Goal: Task Accomplishment & Management: Manage account settings

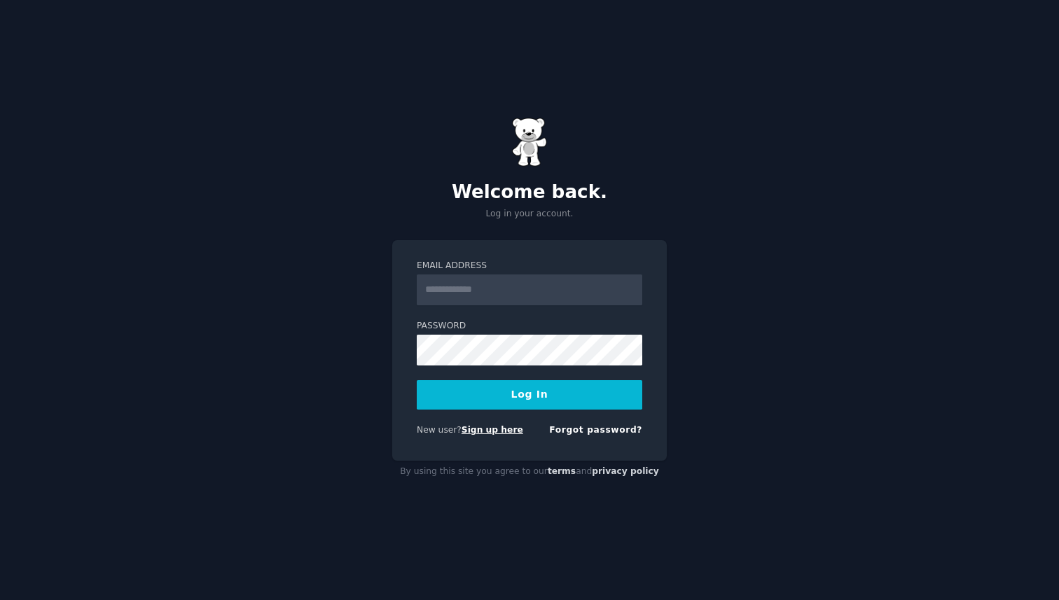
click at [502, 430] on link "Sign up here" at bounding box center [493, 430] width 62 height 10
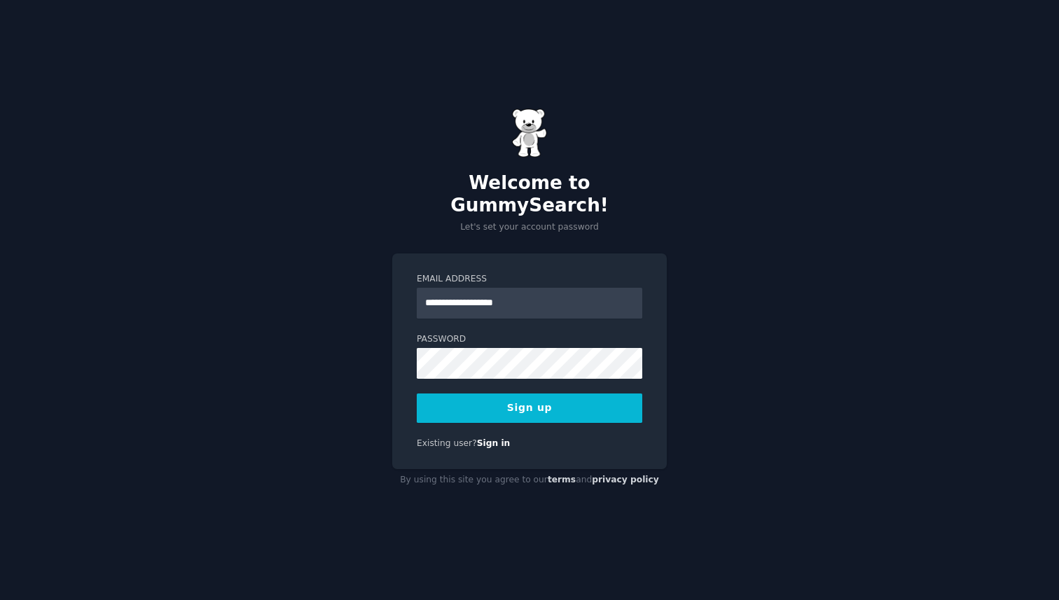
type input "**********"
click at [574, 334] on label "Password" at bounding box center [530, 340] width 226 height 13
click at [405, 351] on div "**********" at bounding box center [529, 362] width 275 height 217
click at [544, 398] on button "Sign up" at bounding box center [530, 408] width 226 height 29
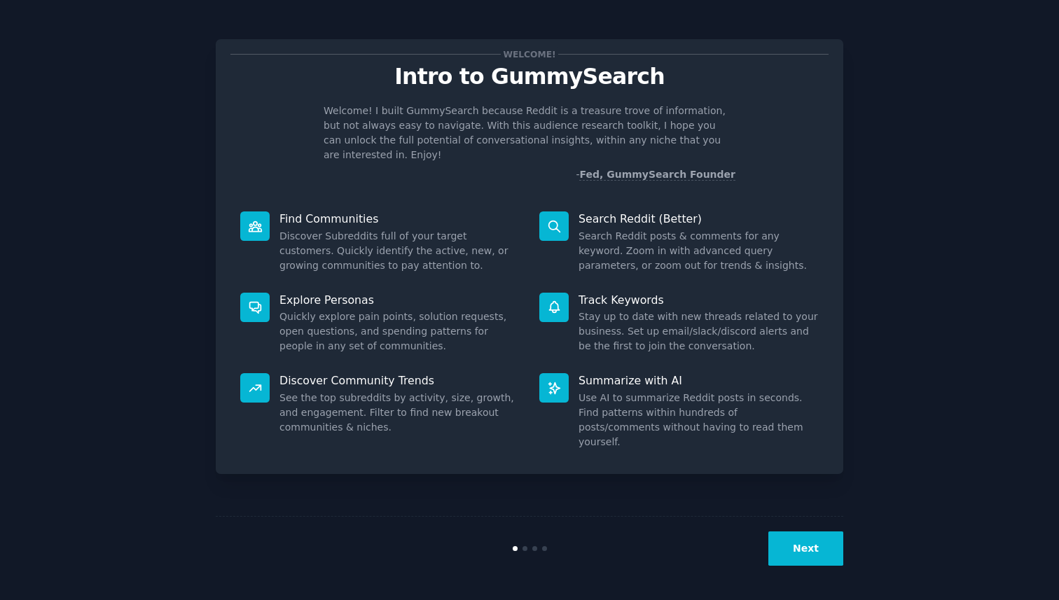
click at [816, 547] on button "Next" at bounding box center [806, 549] width 75 height 34
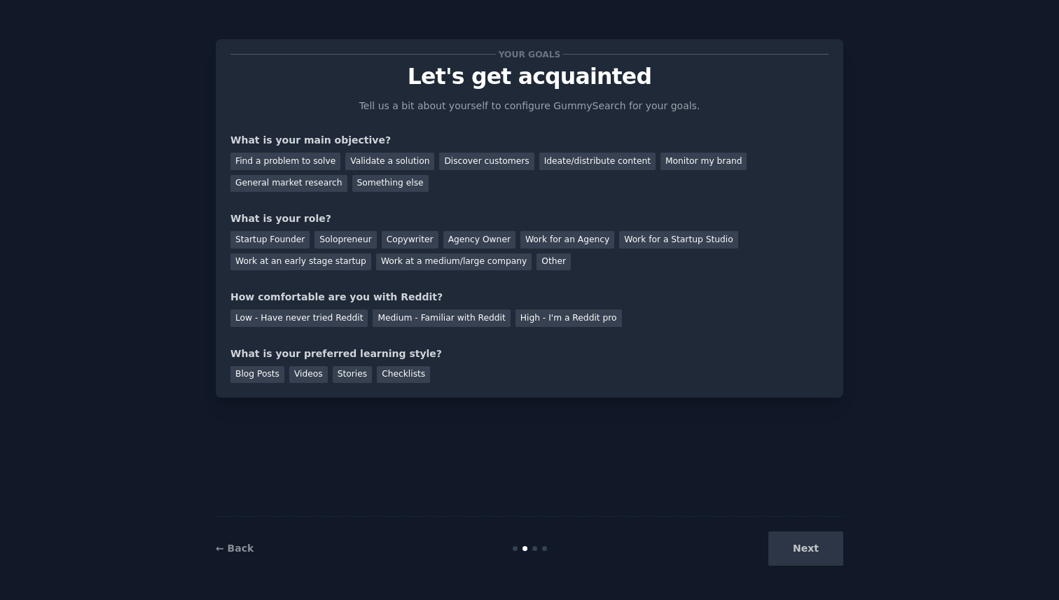
click at [816, 547] on div "Next" at bounding box center [739, 549] width 210 height 34
click at [806, 560] on div "Next" at bounding box center [739, 549] width 210 height 34
click at [780, 550] on div "Next" at bounding box center [739, 549] width 210 height 34
click at [804, 550] on div "Next" at bounding box center [739, 549] width 210 height 34
click at [306, 160] on div "Find a problem to solve" at bounding box center [286, 162] width 110 height 18
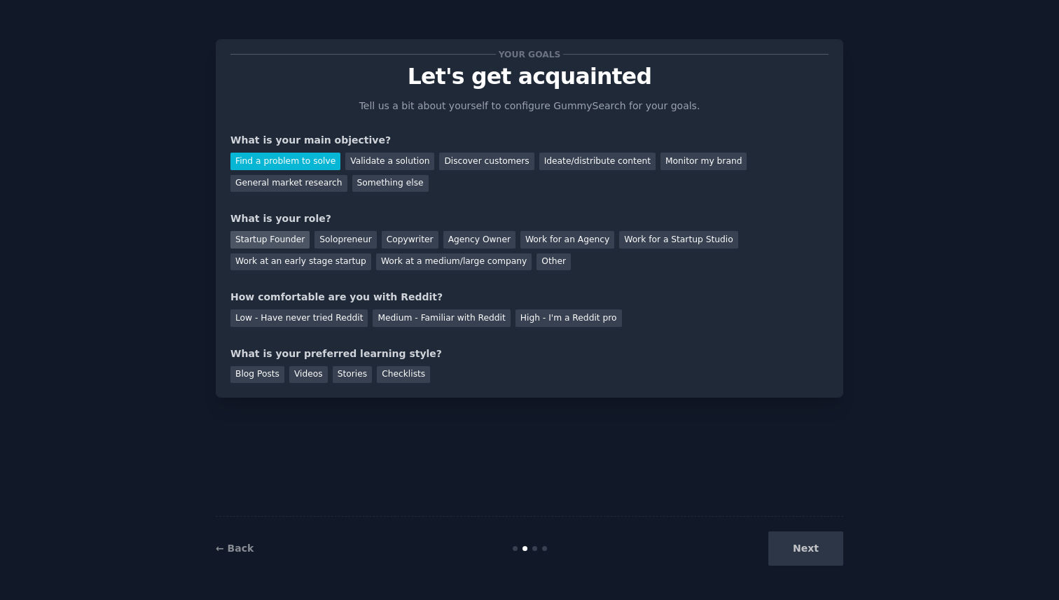
click at [275, 235] on div "Startup Founder" at bounding box center [270, 240] width 79 height 18
click at [439, 320] on div "Medium - Familiar with Reddit" at bounding box center [441, 319] width 137 height 18
click at [256, 375] on div "Blog Posts" at bounding box center [258, 375] width 54 height 18
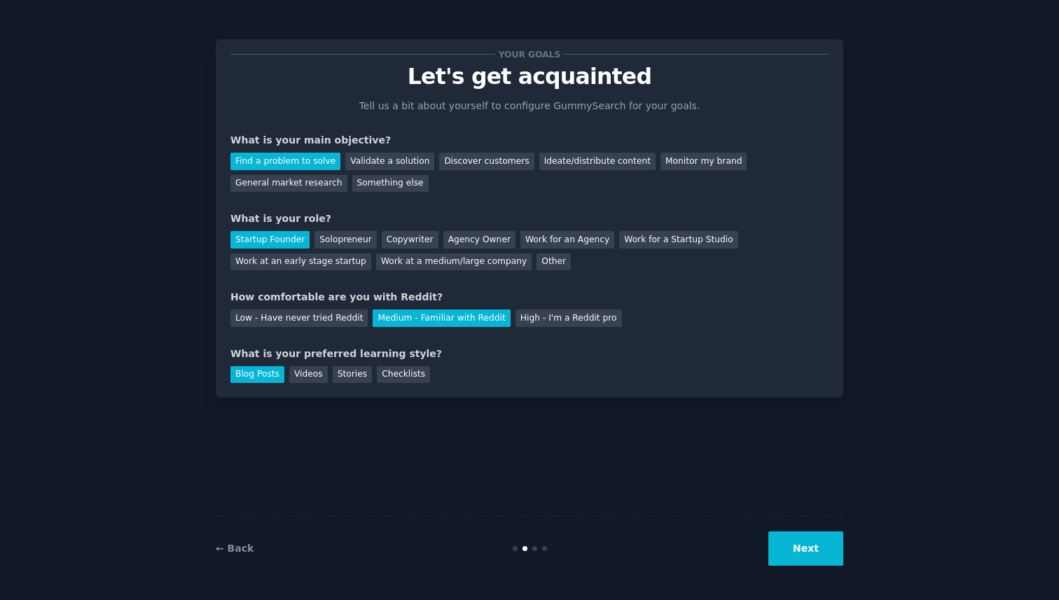
click at [797, 544] on button "Next" at bounding box center [806, 549] width 75 height 34
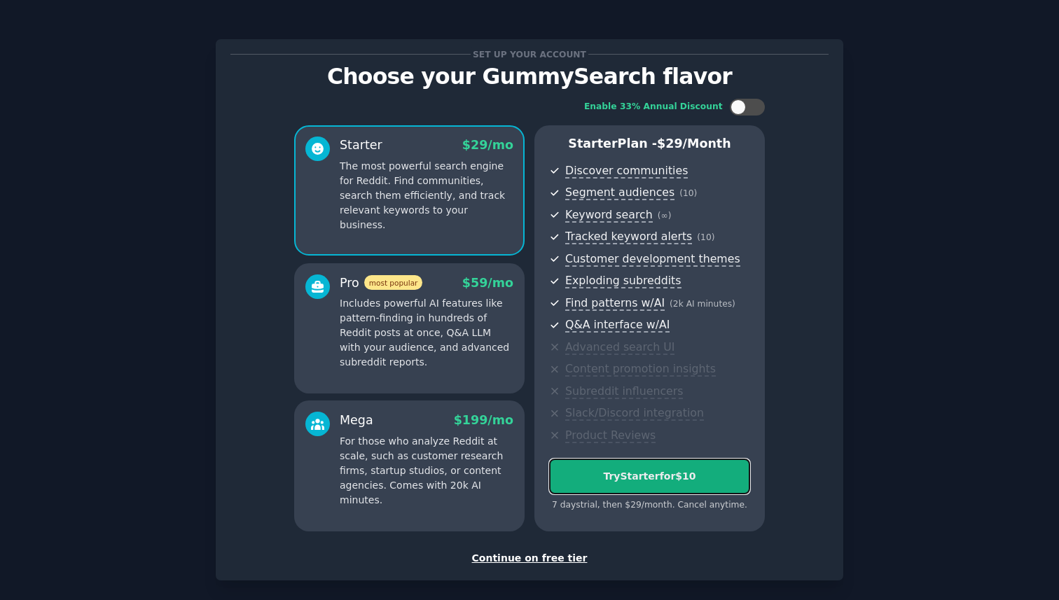
click at [689, 481] on div "Try Starter for $10" at bounding box center [650, 476] width 200 height 15
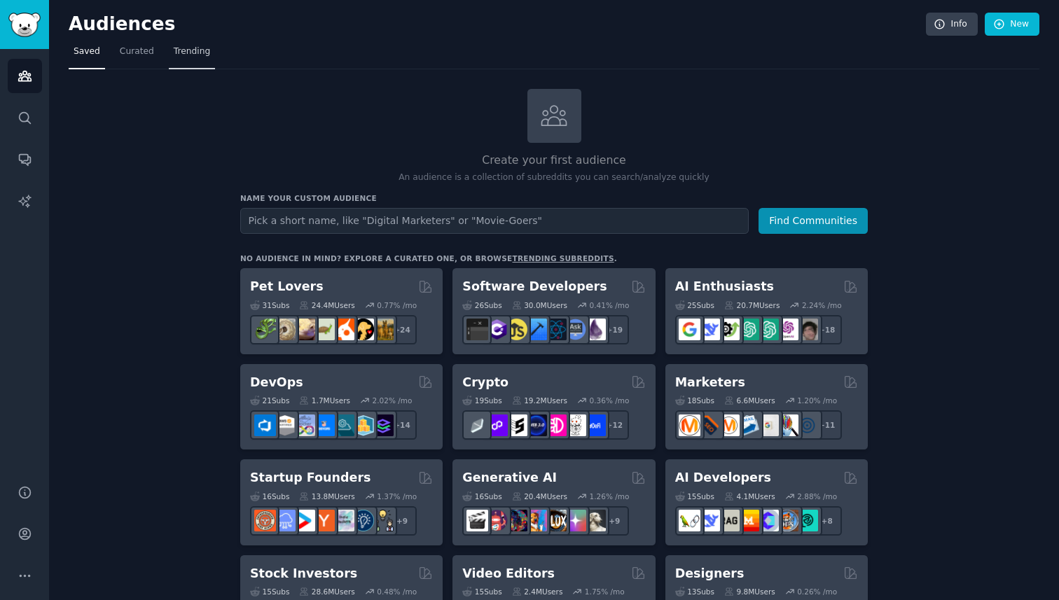
click at [184, 55] on span "Trending" at bounding box center [192, 52] width 36 height 13
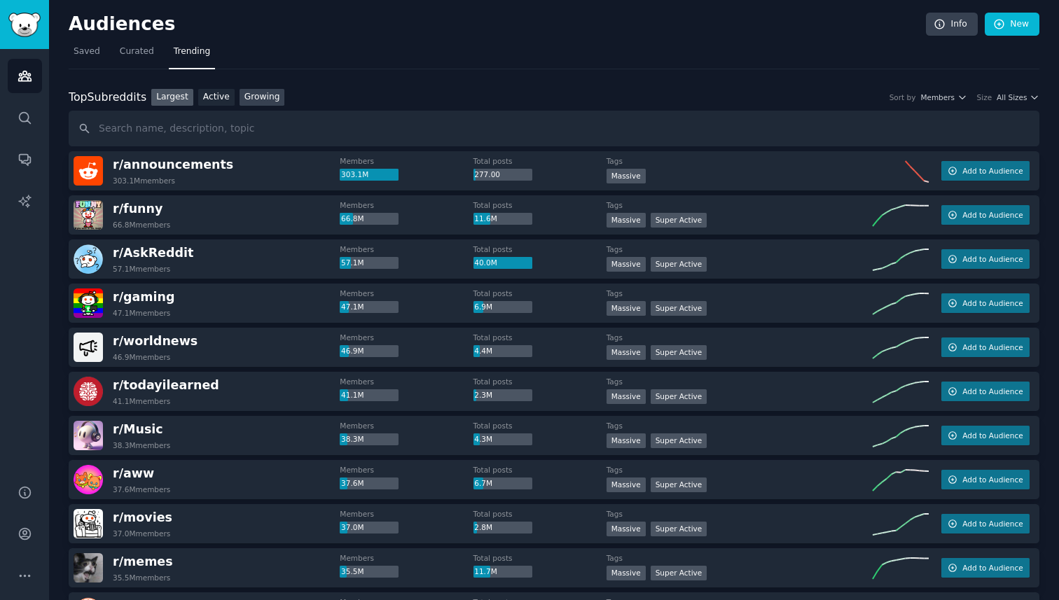
click at [266, 93] on link "Growing" at bounding box center [263, 98] width 46 height 18
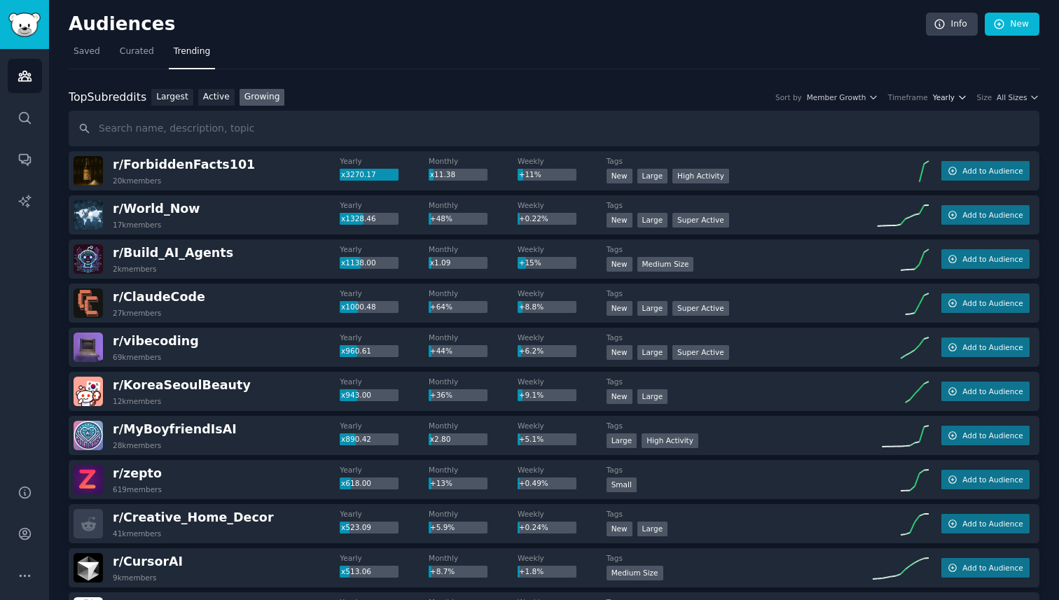
click at [947, 97] on span "Yearly" at bounding box center [944, 97] width 22 height 10
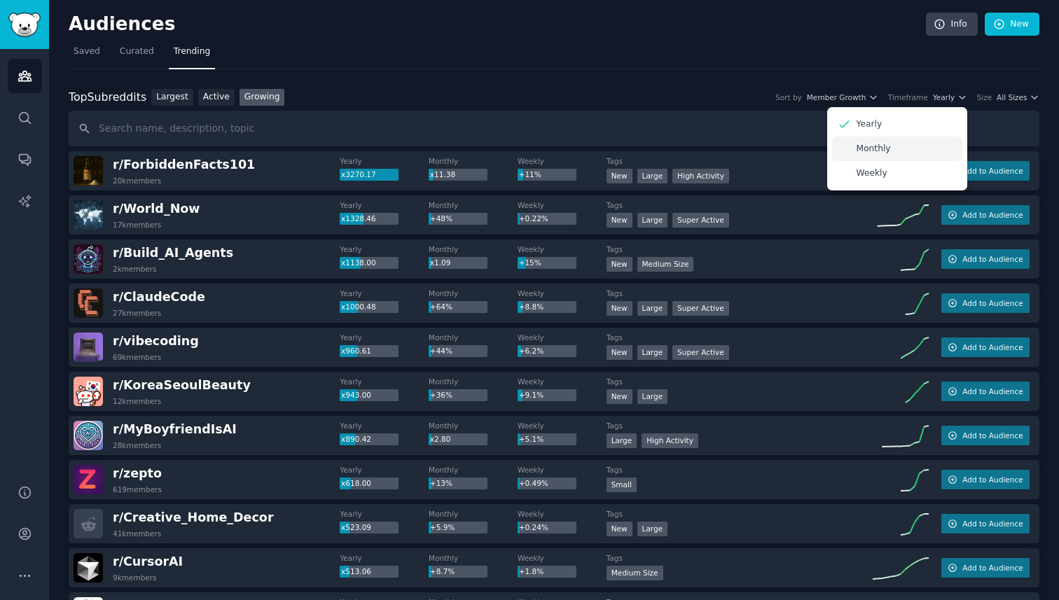
click at [887, 152] on div "Monthly" at bounding box center [897, 149] width 130 height 25
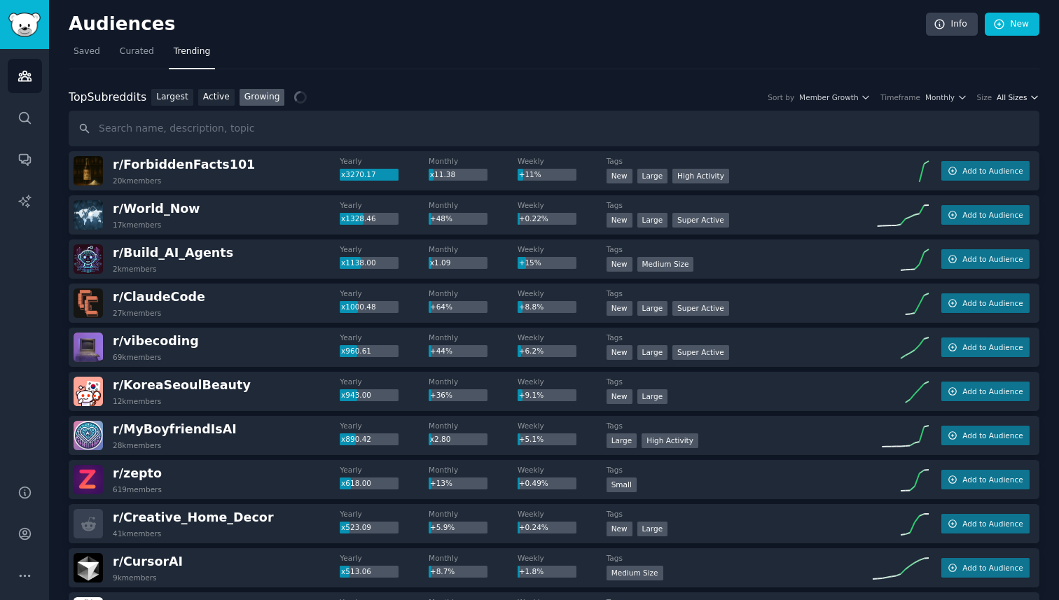
click at [1017, 99] on span "All Sizes" at bounding box center [1012, 97] width 30 height 10
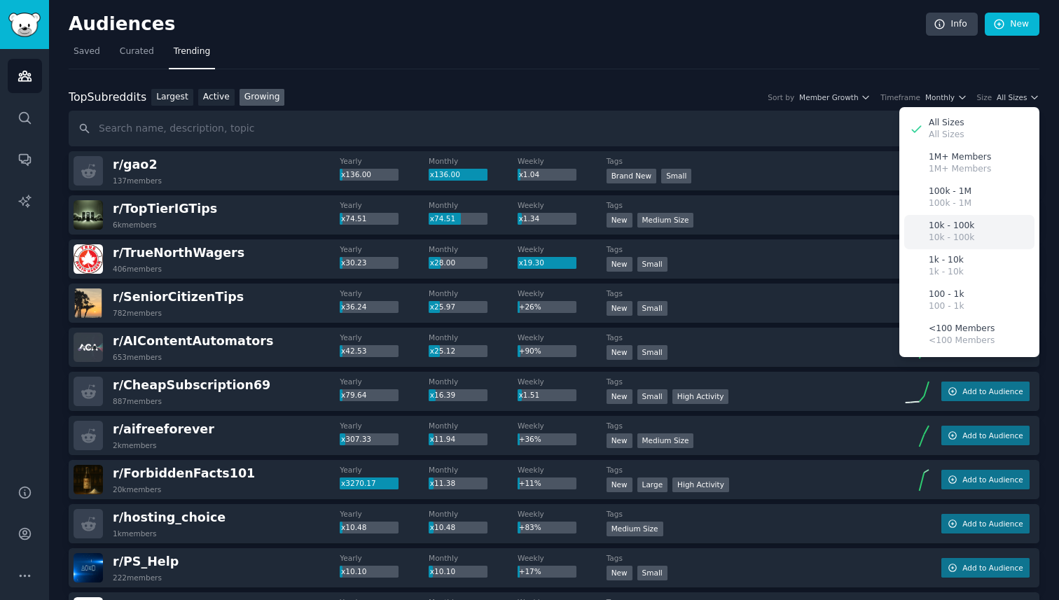
click at [968, 226] on p "10k - 100k" at bounding box center [952, 226] width 46 height 13
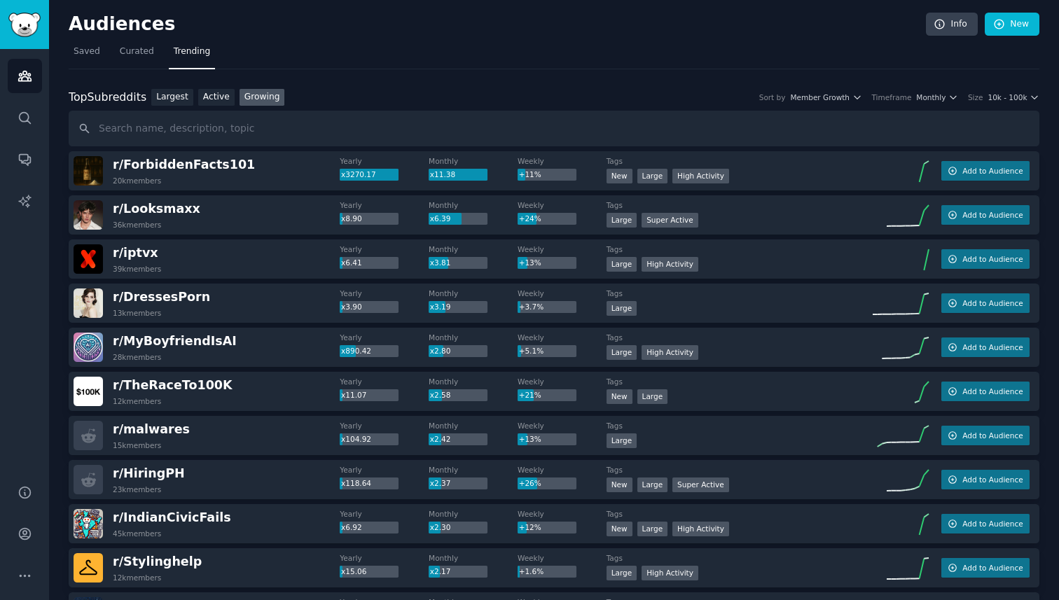
click at [1013, 102] on div "Top Subreddits Top Subreddits Largest Active Growing Sort by Member Growth Time…" at bounding box center [554, 98] width 971 height 18
click at [1006, 89] on div "Top Subreddits Top Subreddits Largest Active Growing Sort by Member Growth Time…" at bounding box center [554, 98] width 971 height 18
click at [1019, 94] on span "10k - 100k" at bounding box center [1007, 97] width 39 height 10
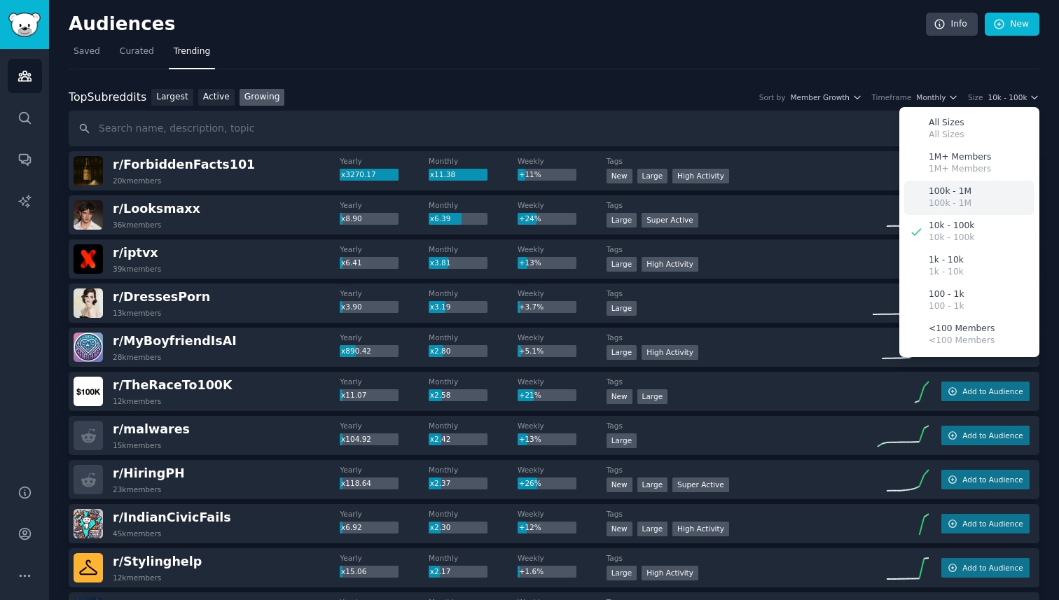
click at [967, 203] on div "100k - 1M 100k - 1M" at bounding box center [970, 198] width 130 height 34
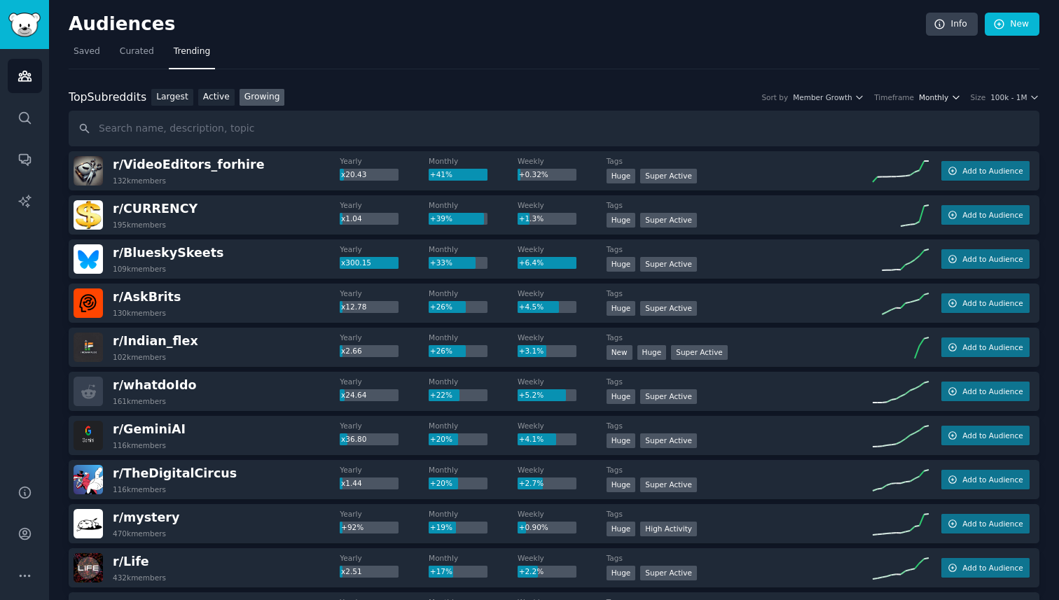
click at [939, 96] on span "Monthly" at bounding box center [933, 97] width 29 height 10
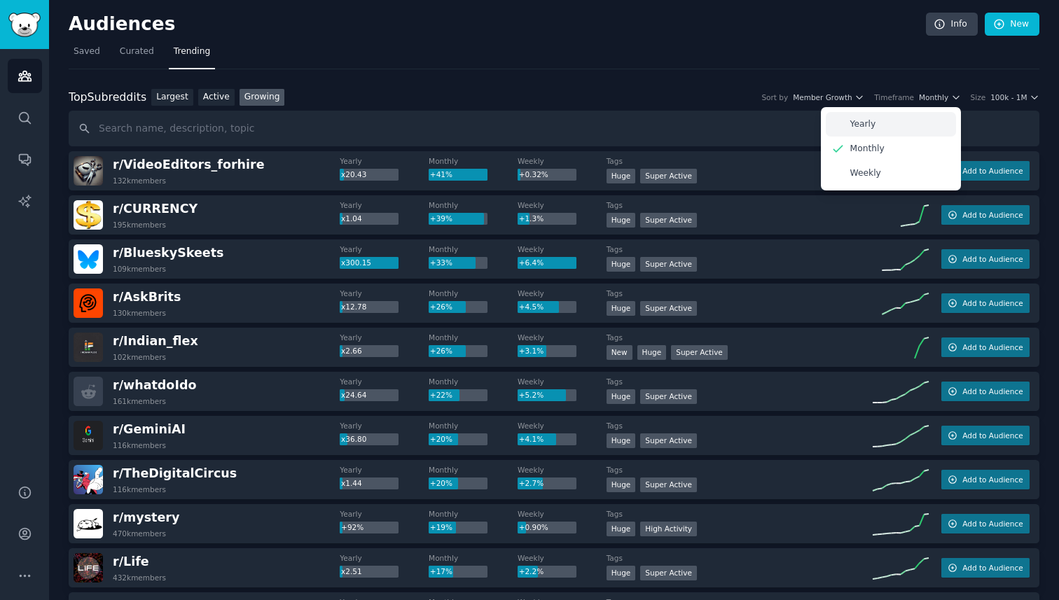
click at [897, 123] on div "Yearly" at bounding box center [891, 124] width 130 height 25
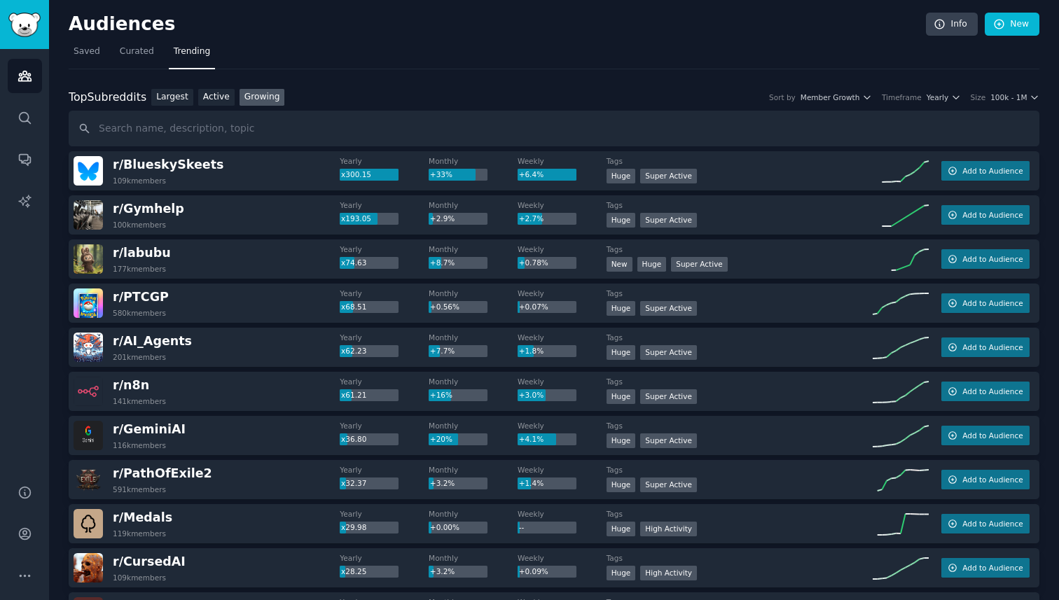
scroll to position [27, 0]
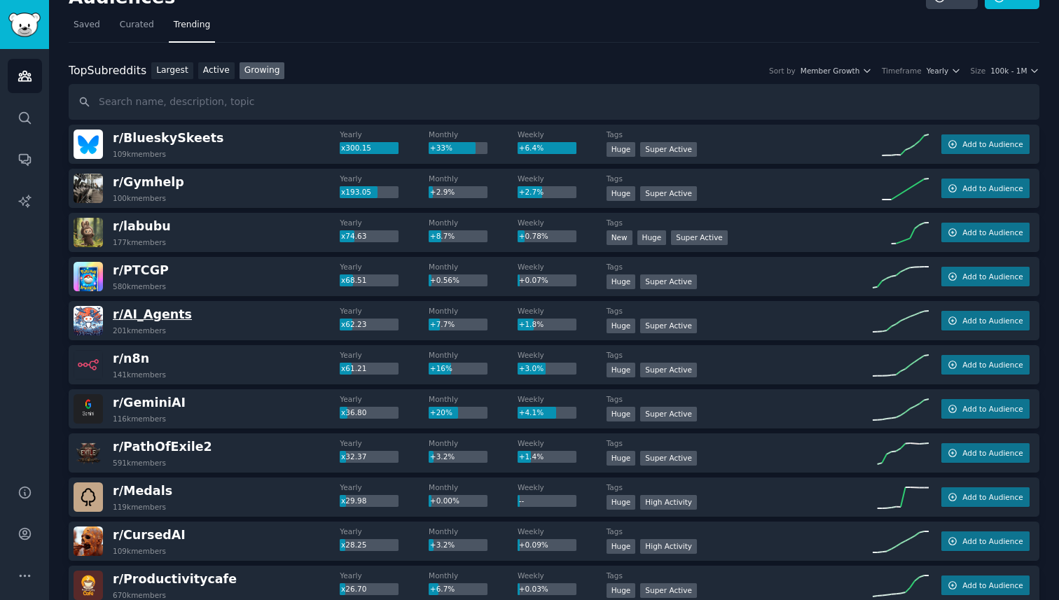
click at [151, 318] on span "r/ AI_Agents" at bounding box center [152, 315] width 79 height 14
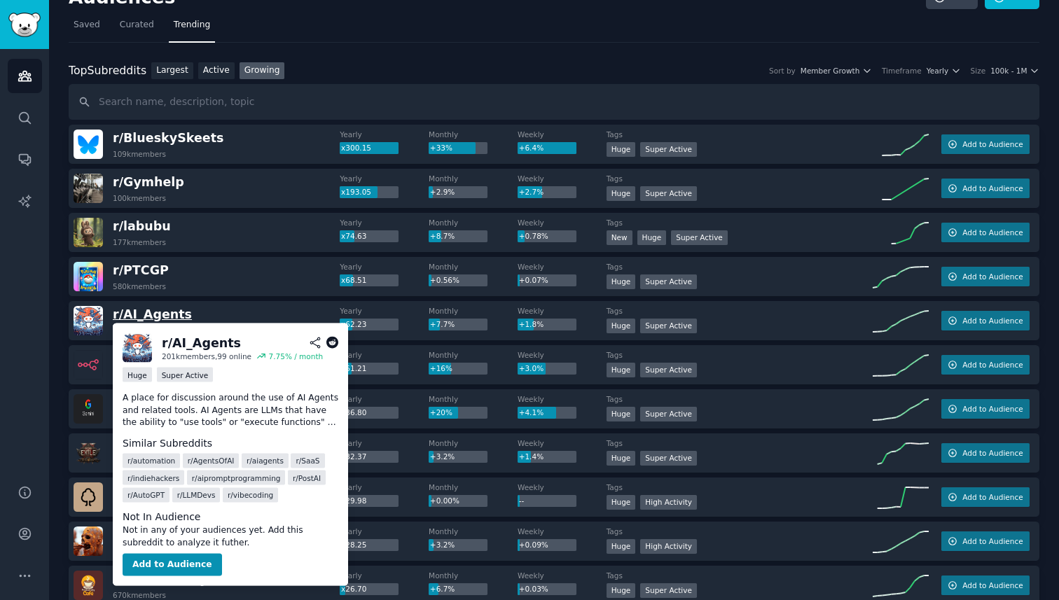
click at [151, 318] on span "r/ AI_Agents" at bounding box center [152, 315] width 79 height 14
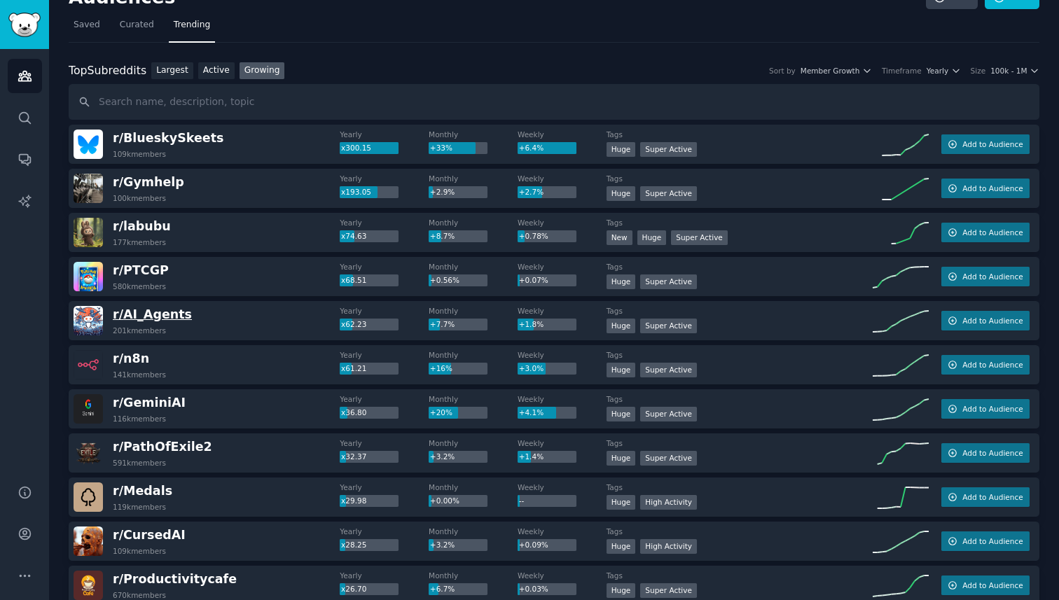
click at [165, 312] on span "r/ AI_Agents" at bounding box center [152, 315] width 79 height 14
click at [95, 317] on img at bounding box center [88, 320] width 29 height 29
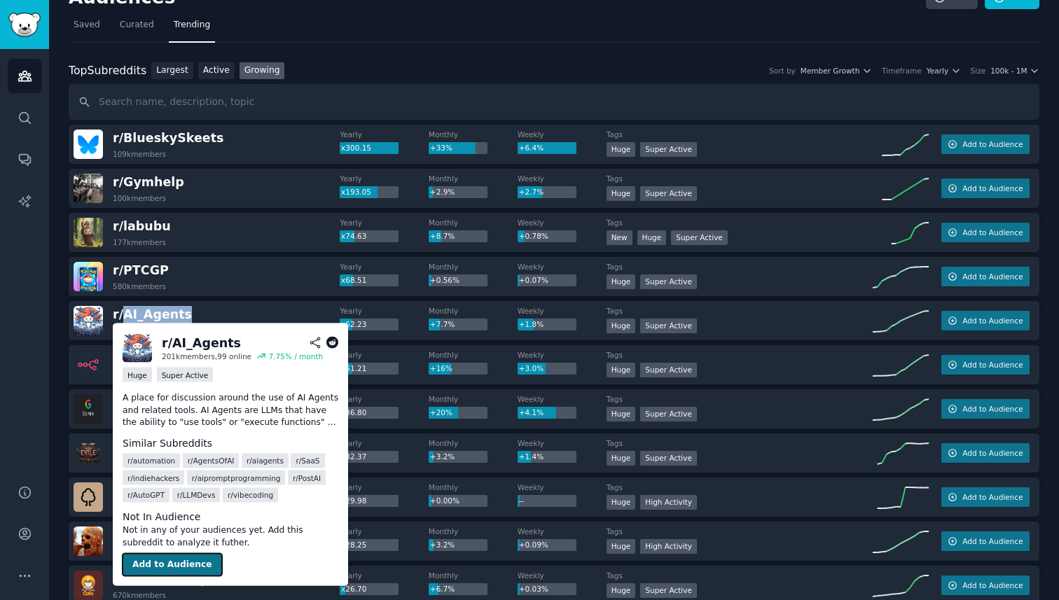
click at [191, 563] on button "Add to Audience" at bounding box center [172, 565] width 99 height 22
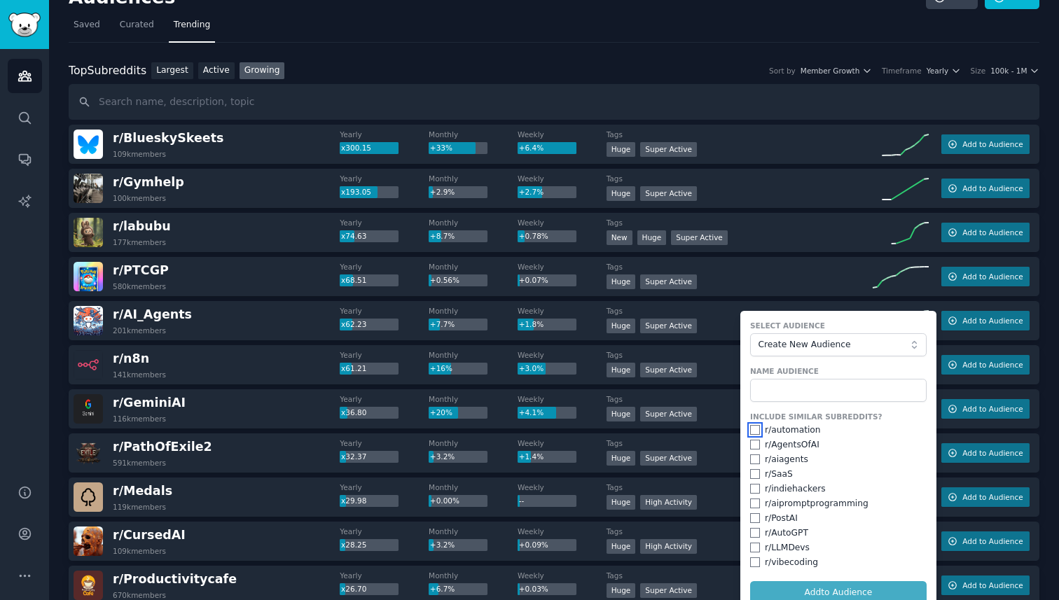
click at [753, 432] on input "checkbox" at bounding box center [755, 430] width 10 height 10
checkbox input "true"
click at [753, 446] on input "checkbox" at bounding box center [755, 445] width 10 height 10
checkbox input "true"
click at [751, 462] on input "checkbox" at bounding box center [755, 460] width 10 height 10
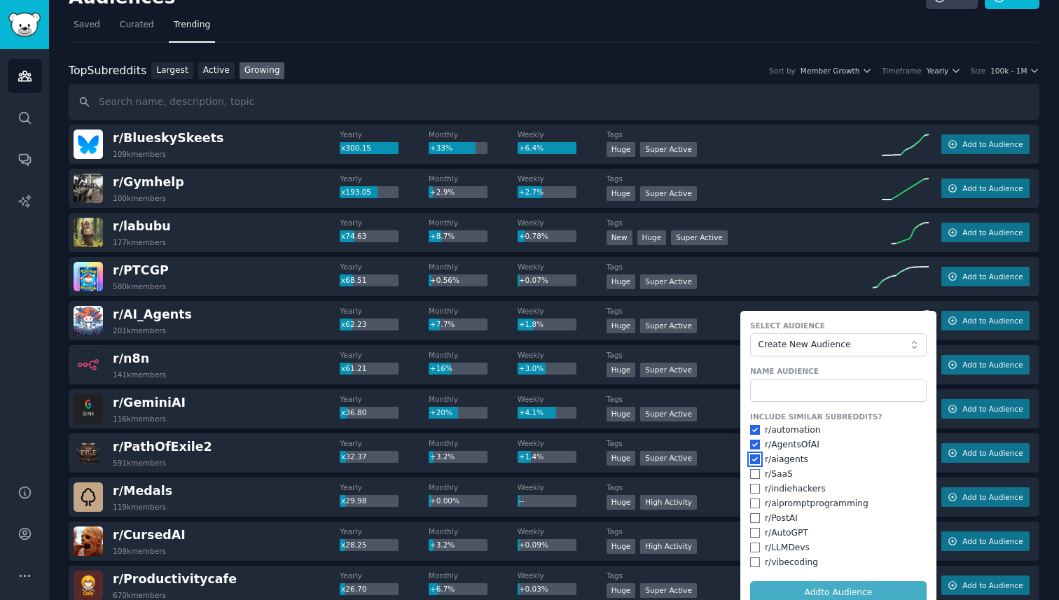
checkbox input "true"
click at [752, 475] on input "checkbox" at bounding box center [755, 474] width 10 height 10
checkbox input "true"
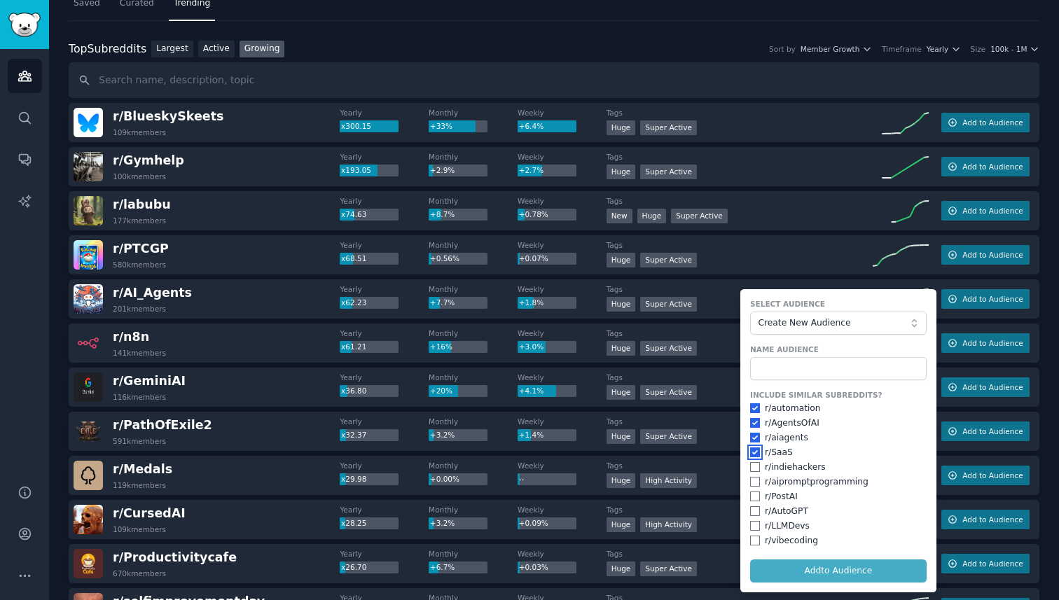
scroll to position [55, 0]
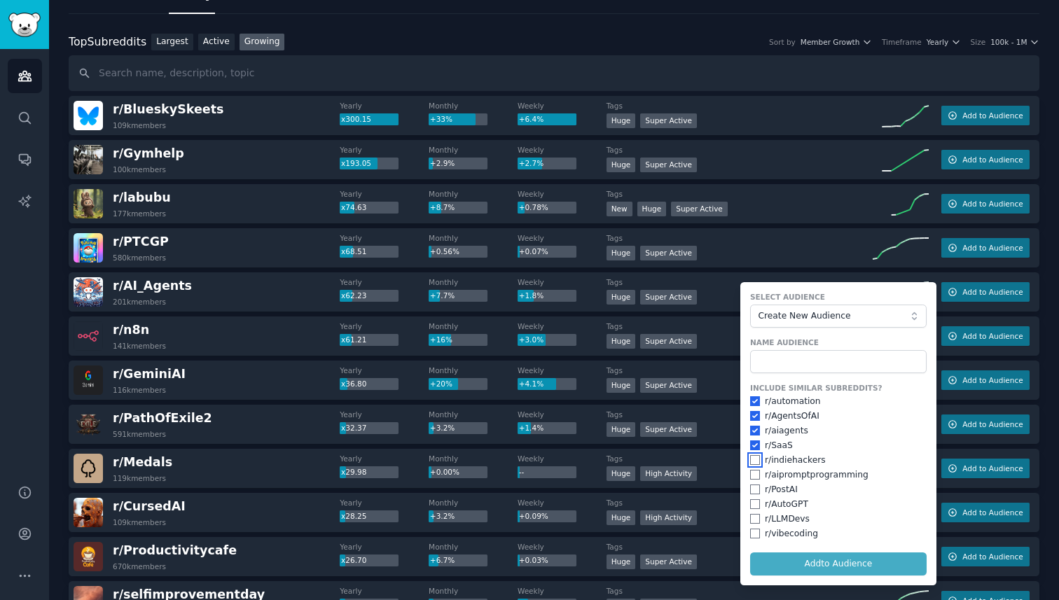
click at [750, 462] on input "checkbox" at bounding box center [755, 460] width 10 height 10
checkbox input "true"
click at [753, 518] on input "checkbox" at bounding box center [755, 519] width 10 height 10
checkbox input "true"
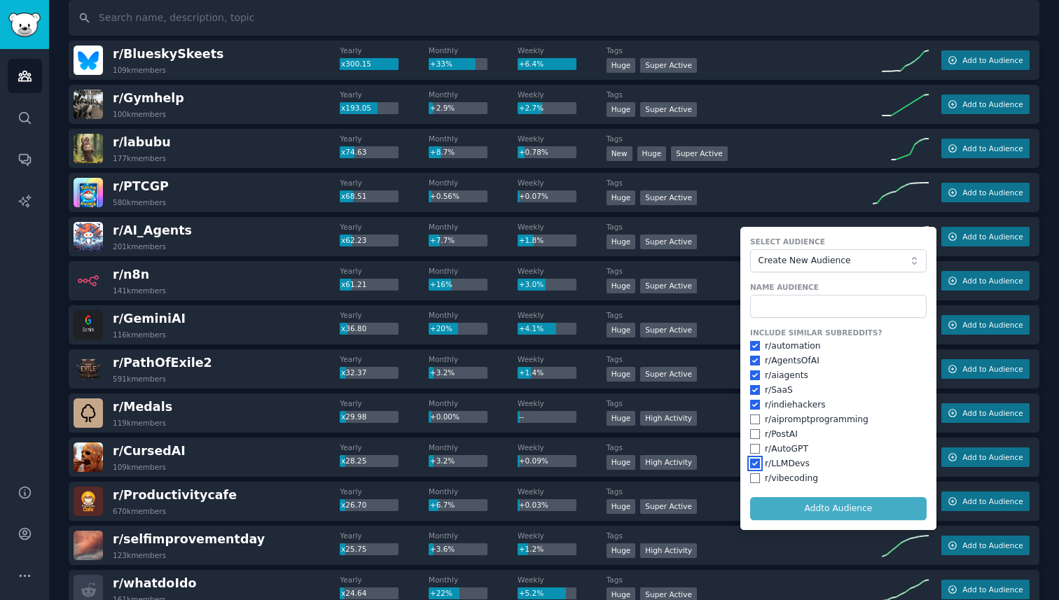
scroll to position [113, 0]
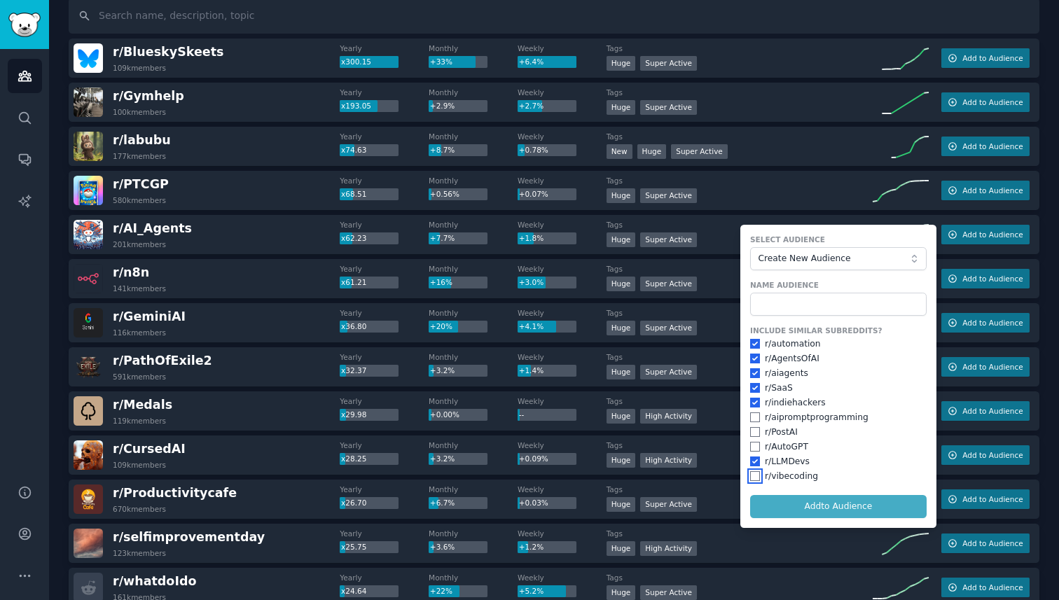
click at [750, 479] on input "checkbox" at bounding box center [755, 477] width 10 height 10
checkbox input "true"
click at [811, 303] on input "text" at bounding box center [838, 305] width 177 height 24
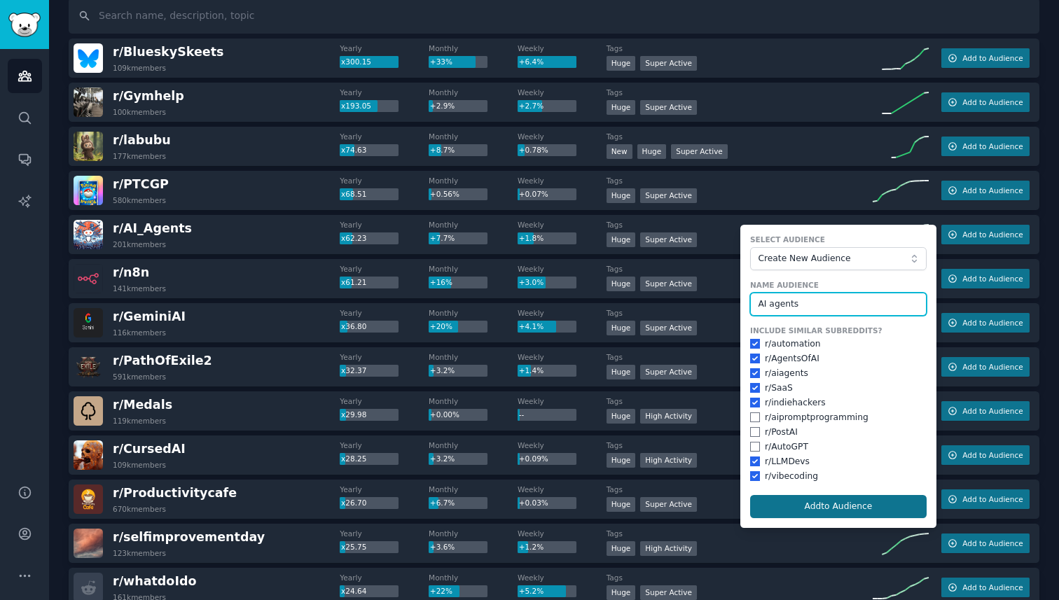
type input "AI agents"
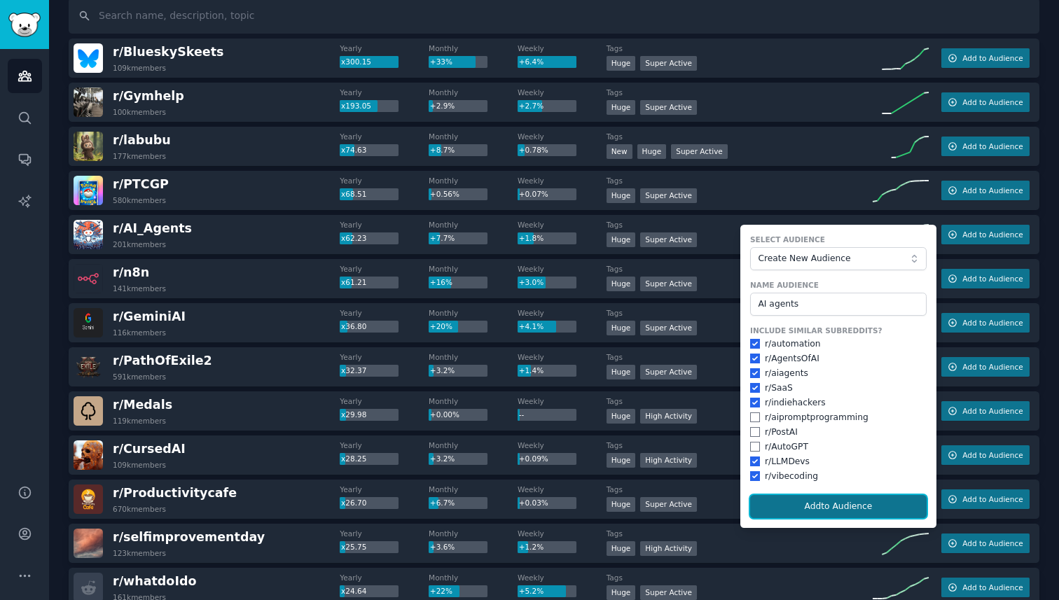
click at [808, 504] on button "Add to Audience" at bounding box center [838, 507] width 177 height 24
checkbox input "false"
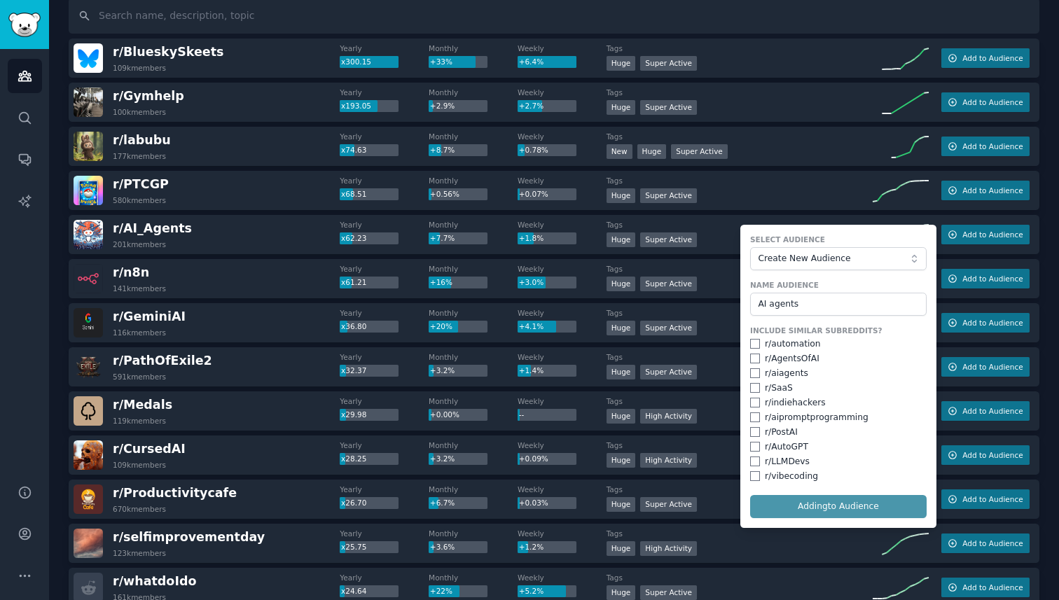
checkbox input "false"
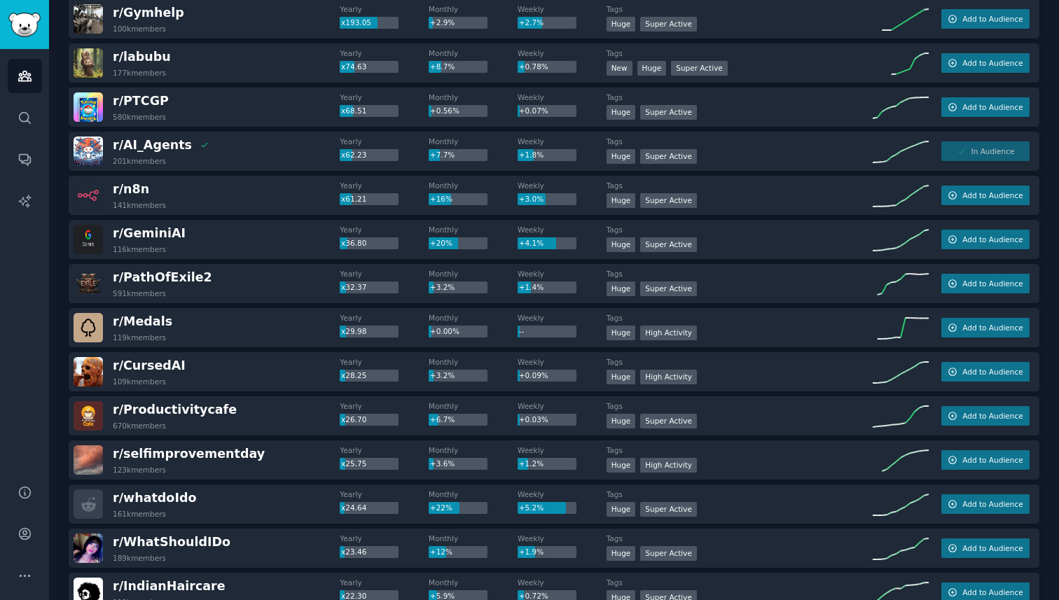
scroll to position [0, 0]
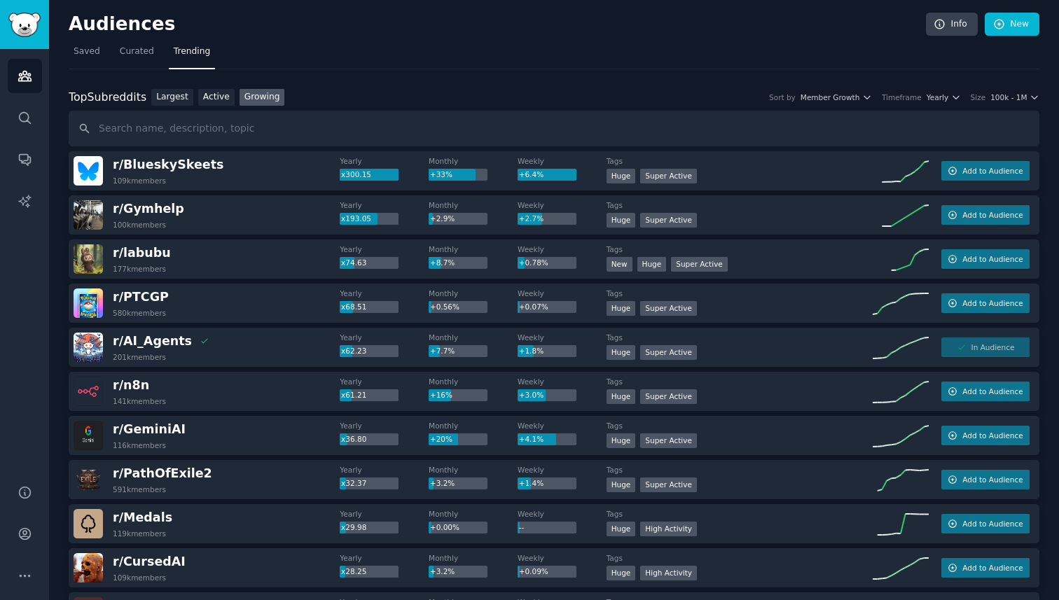
click at [104, 22] on h2 "Audiences" at bounding box center [498, 24] width 858 height 22
click at [29, 71] on icon "Sidebar" at bounding box center [25, 76] width 15 height 15
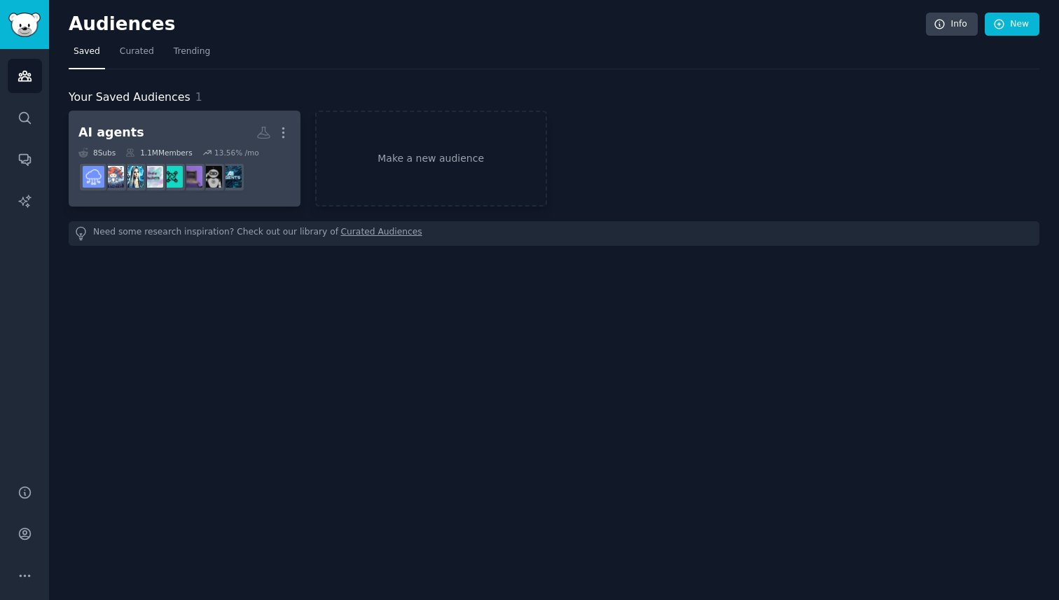
click at [156, 128] on h2 "AI agents More" at bounding box center [184, 133] width 212 height 25
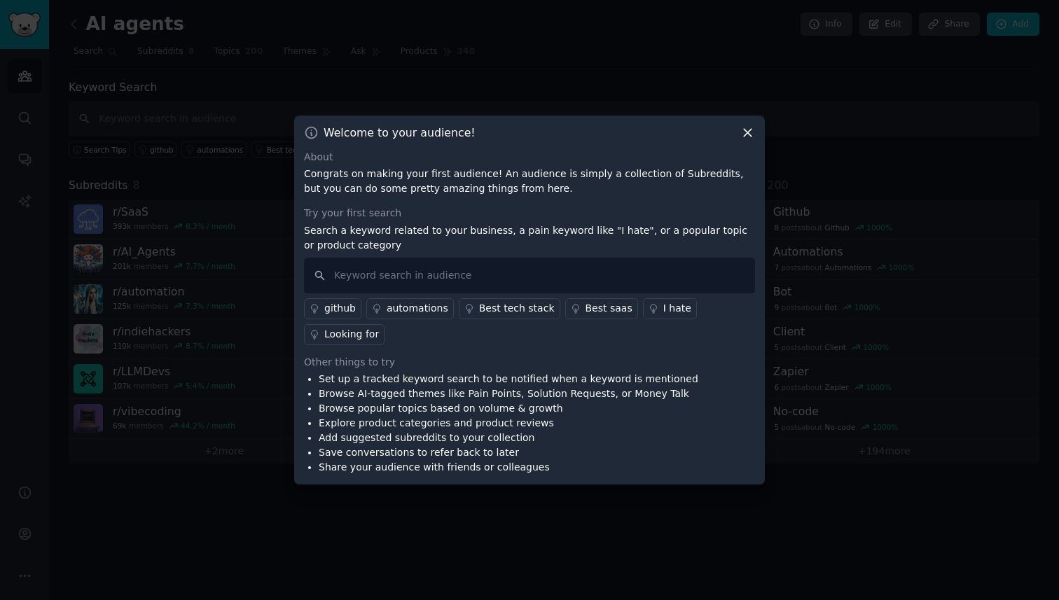
click at [743, 130] on icon at bounding box center [748, 132] width 15 height 15
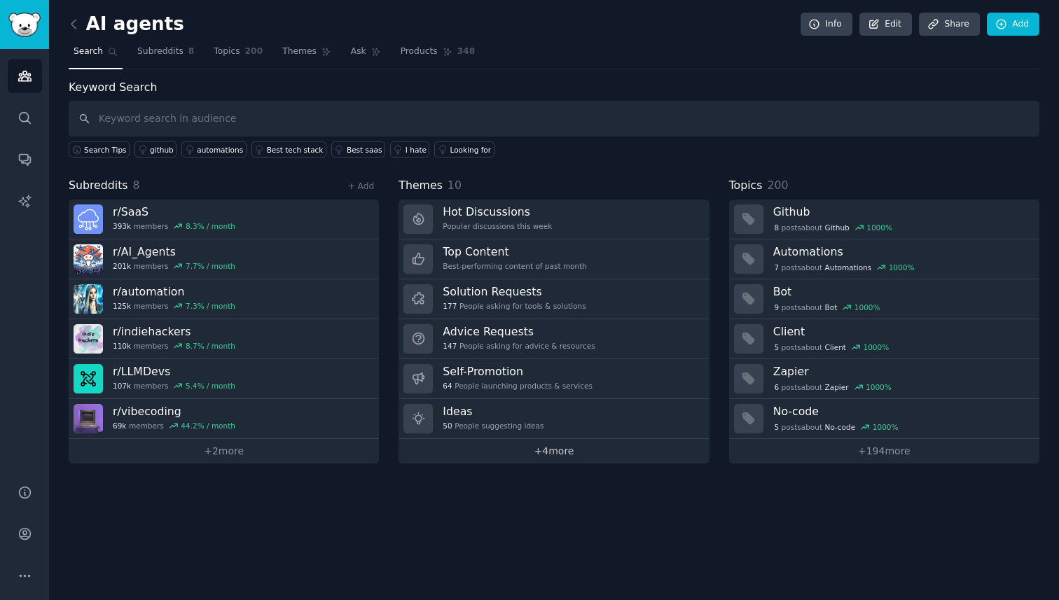
click at [561, 458] on link "+ 4 more" at bounding box center [554, 451] width 310 height 25
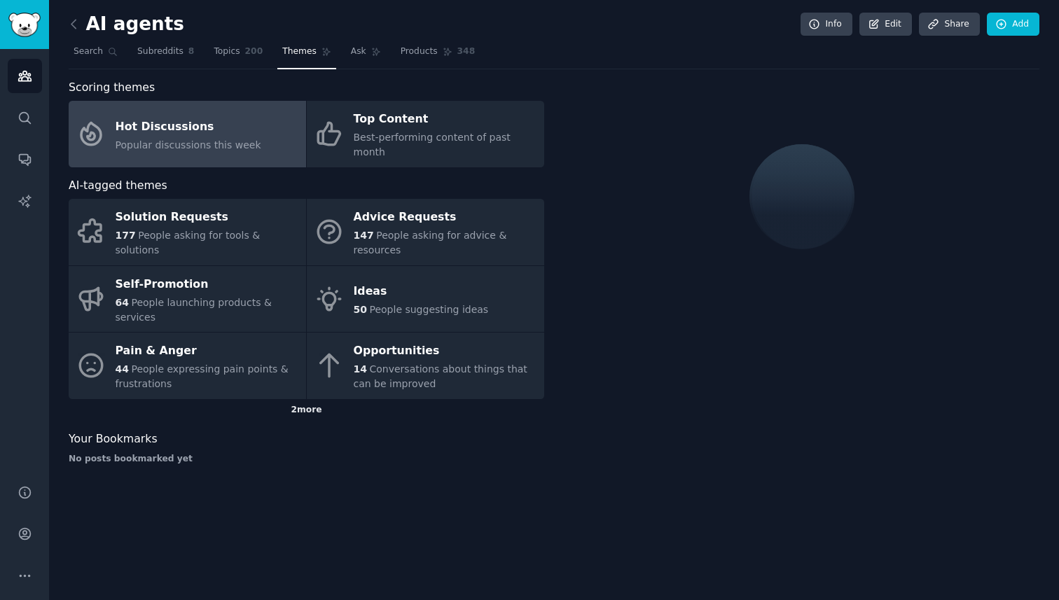
click at [308, 399] on div "2 more" at bounding box center [307, 410] width 476 height 22
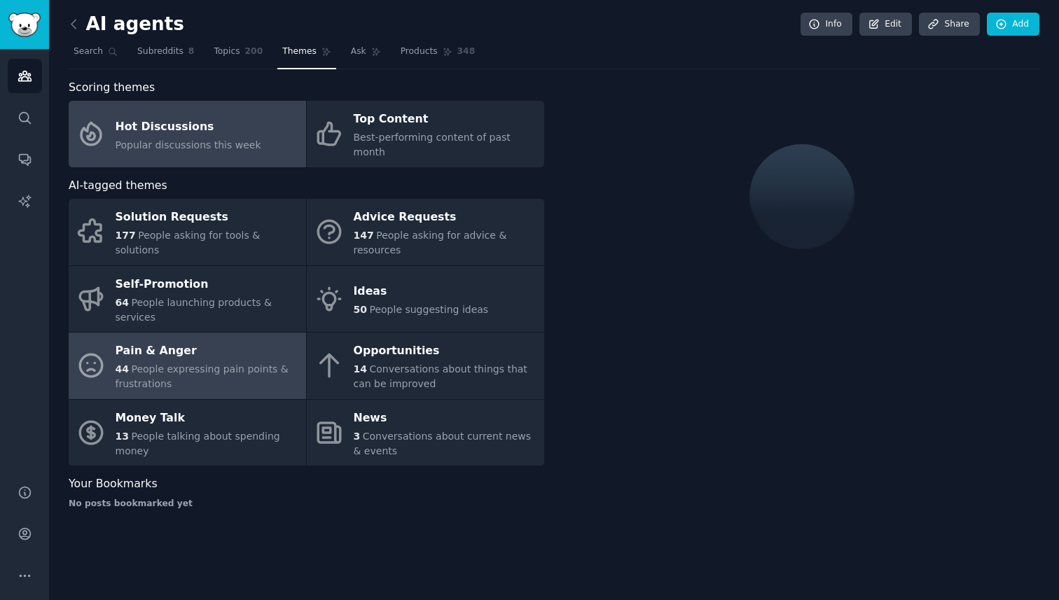
click at [222, 341] on div "Pain & Anger" at bounding box center [208, 352] width 184 height 22
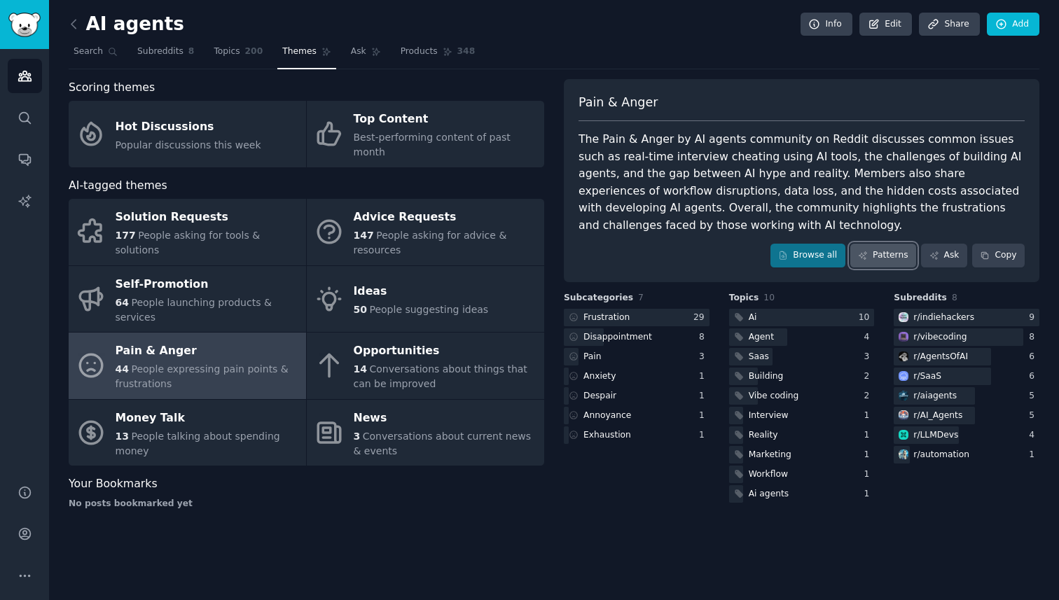
click at [881, 249] on link "Patterns" at bounding box center [884, 256] width 66 height 24
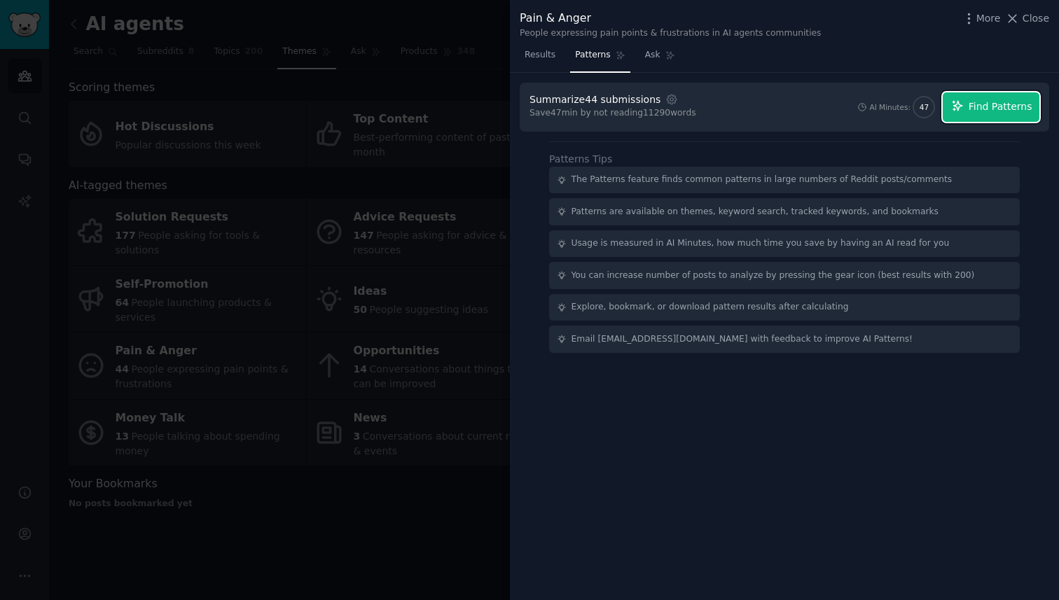
click at [983, 99] on span "Find Patterns" at bounding box center [1001, 106] width 64 height 15
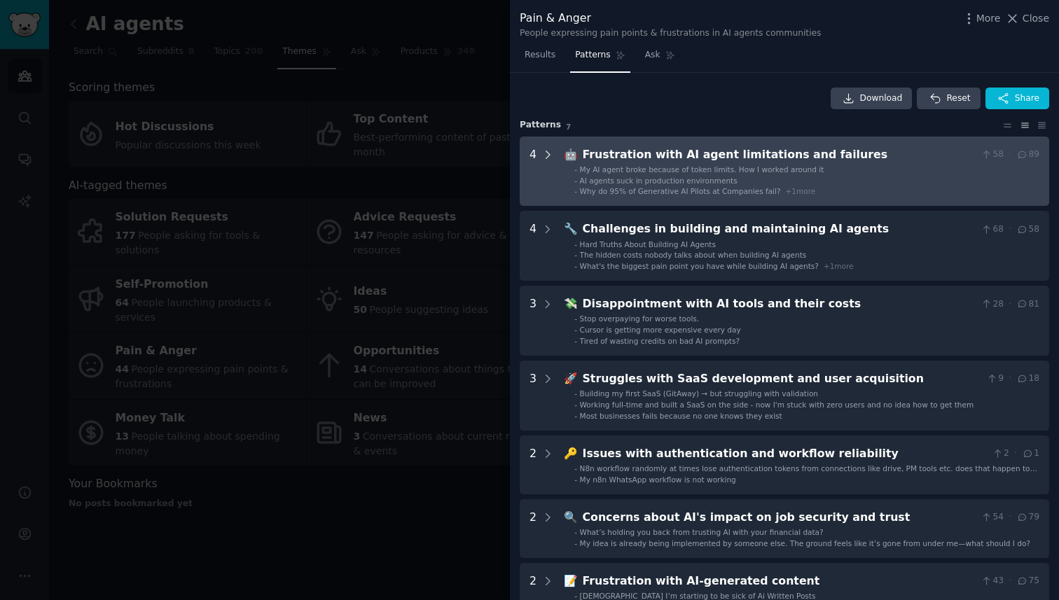
click at [542, 159] on icon at bounding box center [548, 155] width 13 height 13
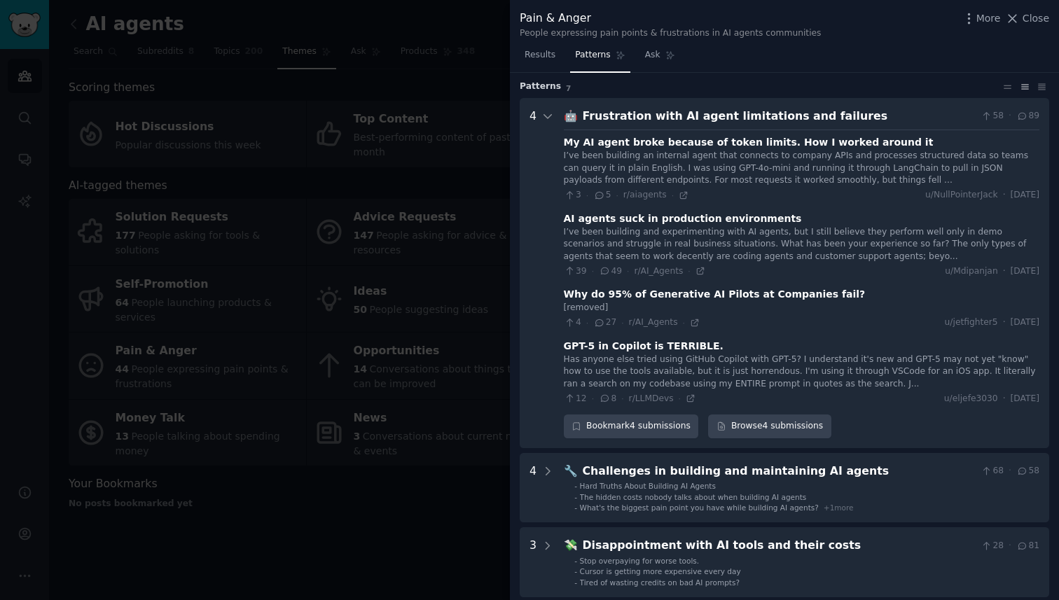
scroll to position [27, 0]
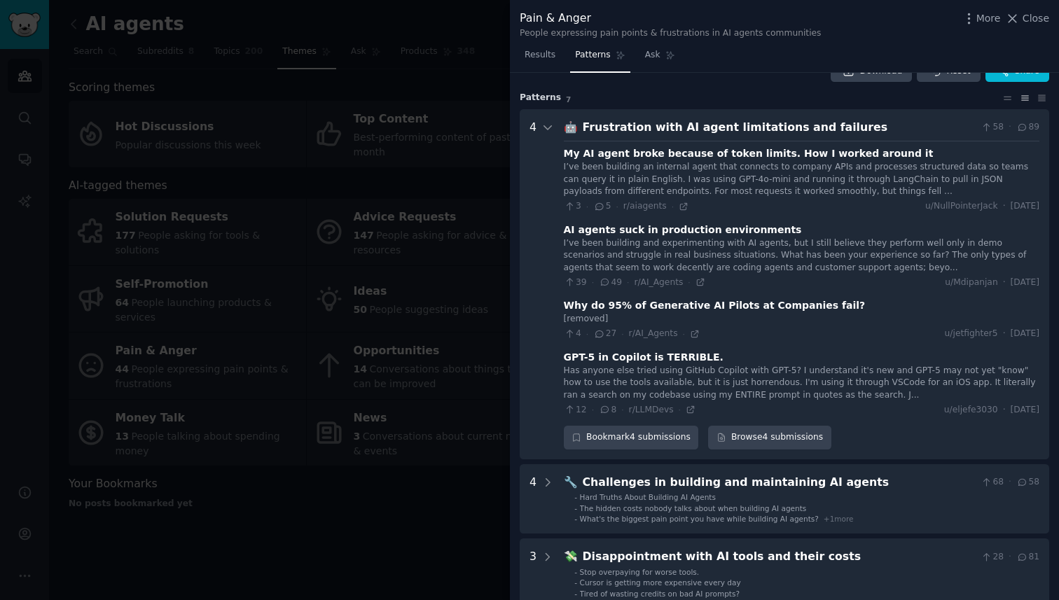
click at [795, 255] on div "I’ve been building and experimenting with AI agents, but I still believe they p…" at bounding box center [802, 256] width 476 height 37
click at [741, 230] on div "AI agents suck in production environments" at bounding box center [683, 230] width 238 height 15
click at [701, 284] on icon at bounding box center [701, 282] width 10 height 10
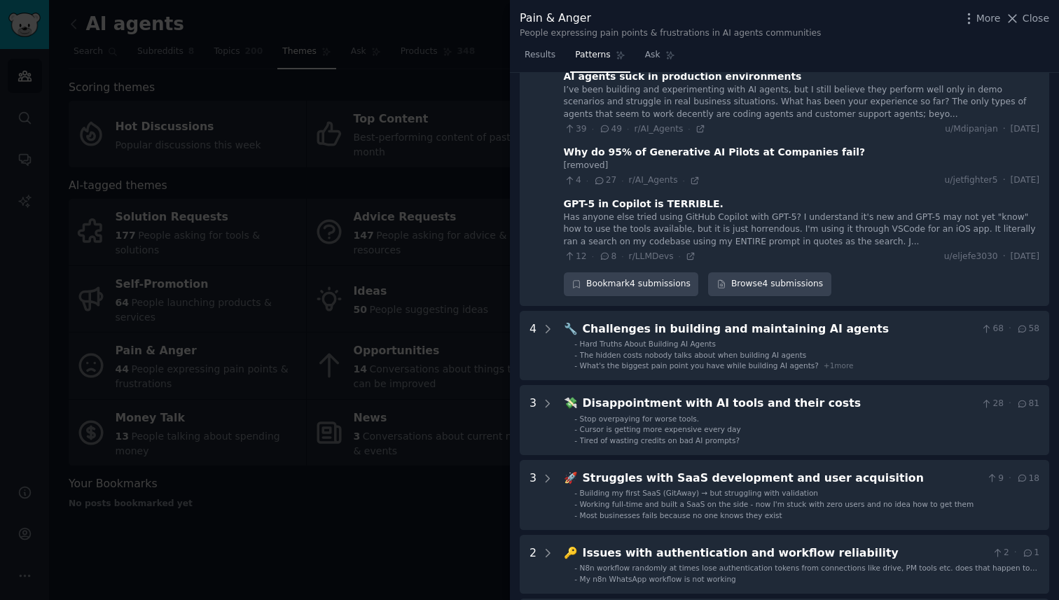
scroll to position [182, 0]
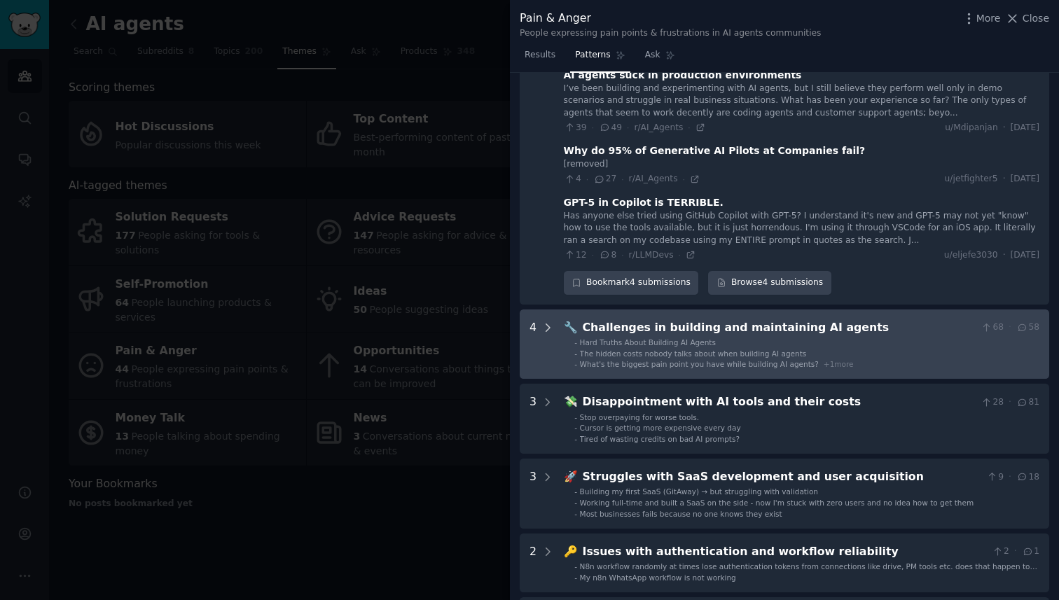
click at [546, 322] on icon at bounding box center [548, 328] width 13 height 13
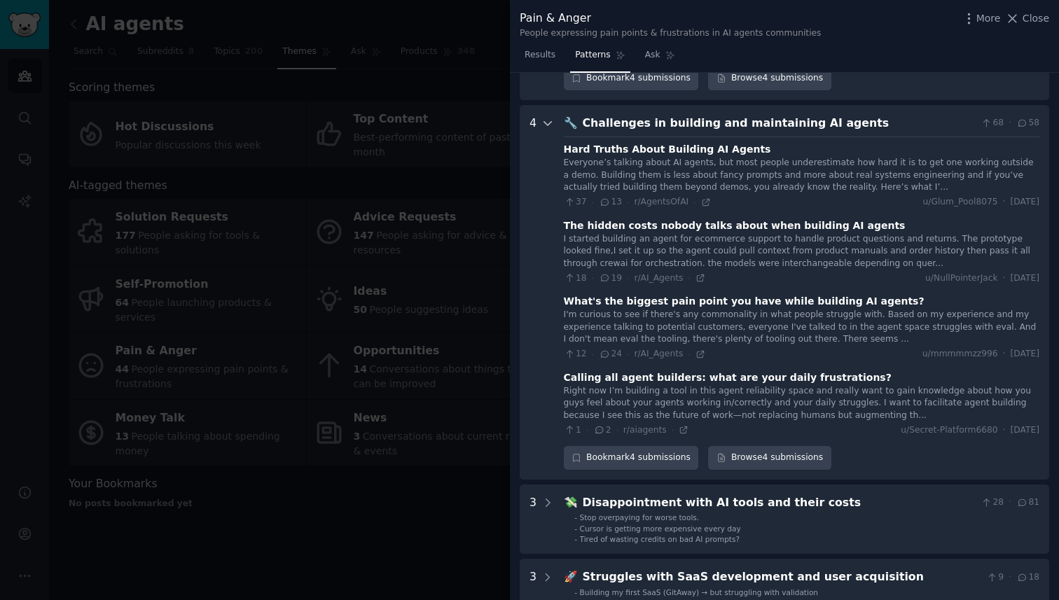
scroll to position [383, 0]
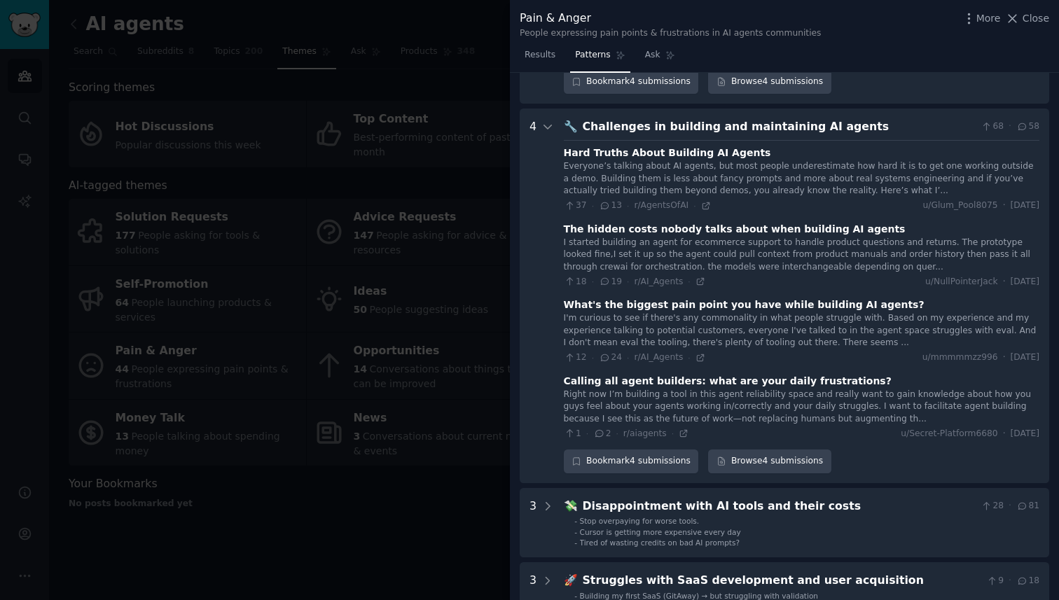
click at [776, 329] on div "I'm curious to see if there's any commonality in what people struggle with. Bas…" at bounding box center [802, 331] width 476 height 37
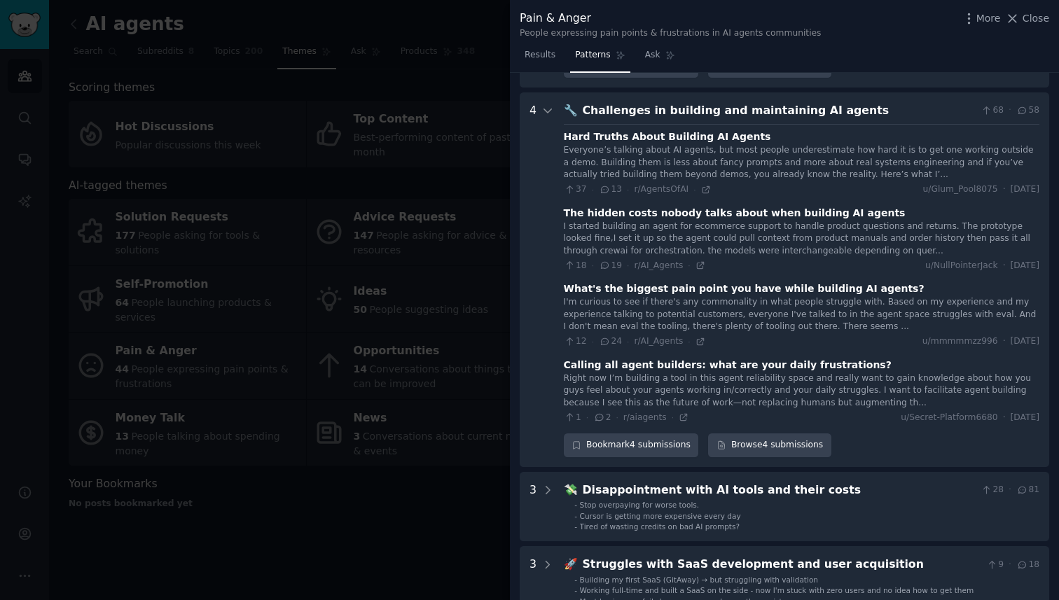
scroll to position [427, 0]
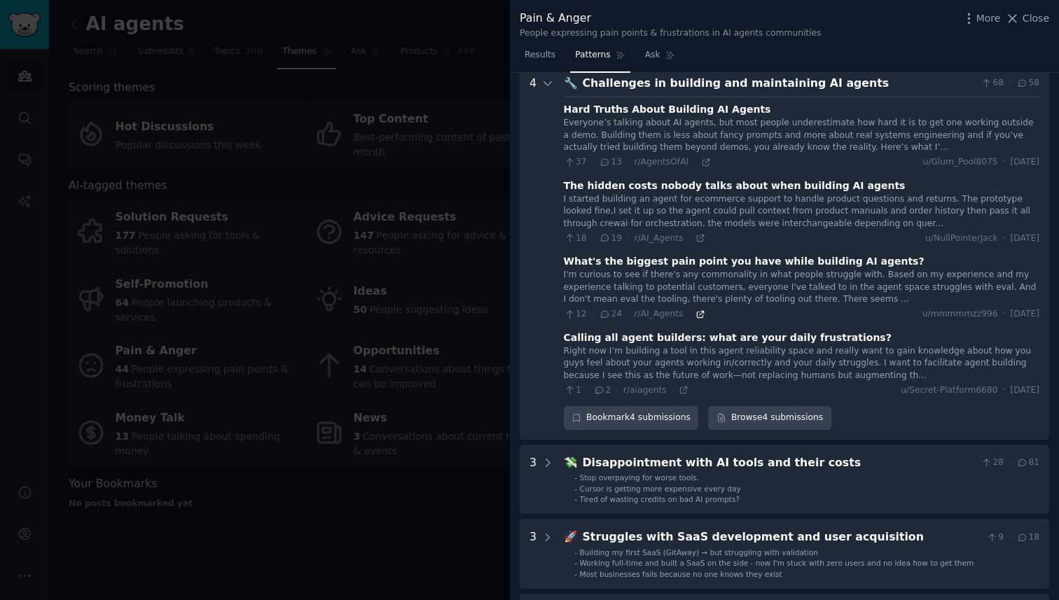
click at [697, 312] on icon at bounding box center [700, 314] width 6 height 6
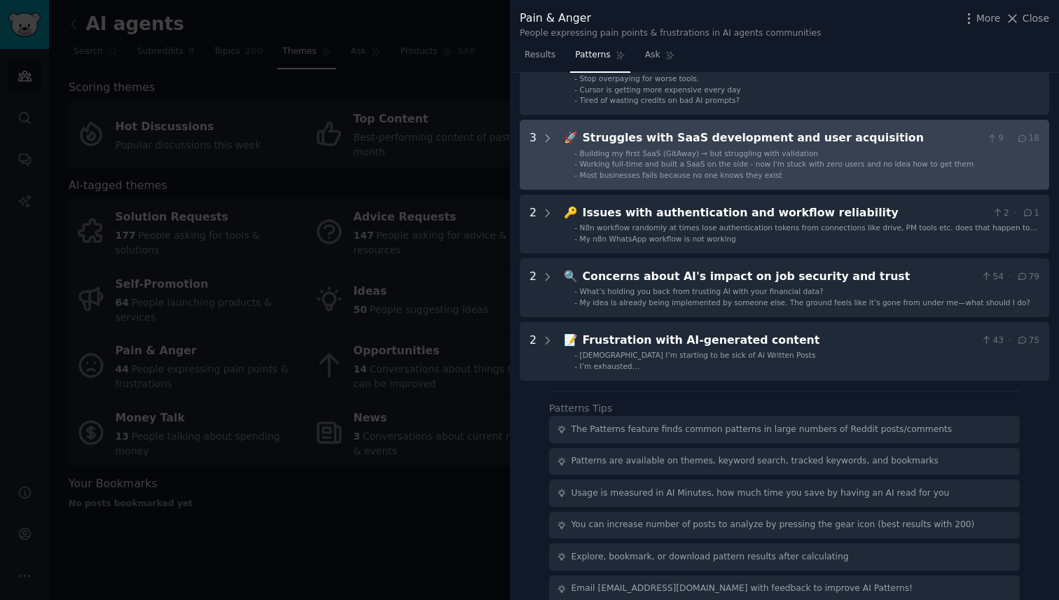
scroll to position [843, 0]
